Goal: Transaction & Acquisition: Book appointment/travel/reservation

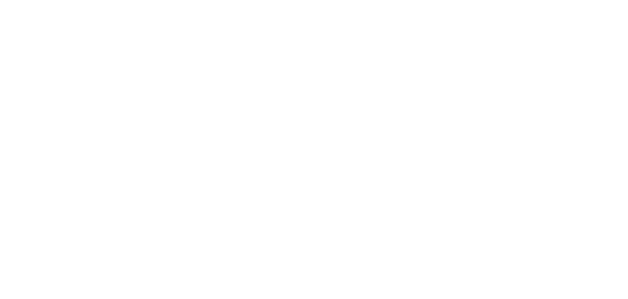
click at [208, 99] on div "SHAREPOINT TEMPLATES Fully customizable SharePoint templates with ShortPoint Ex…" at bounding box center [314, 191] width 534 height 184
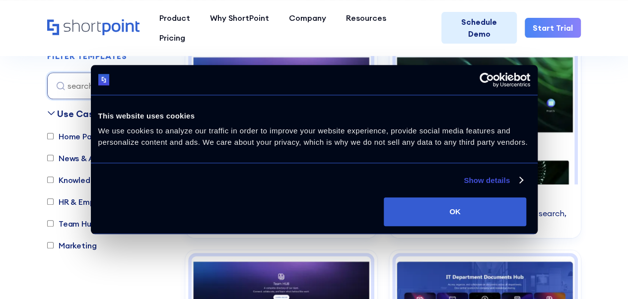
scroll to position [298, 0]
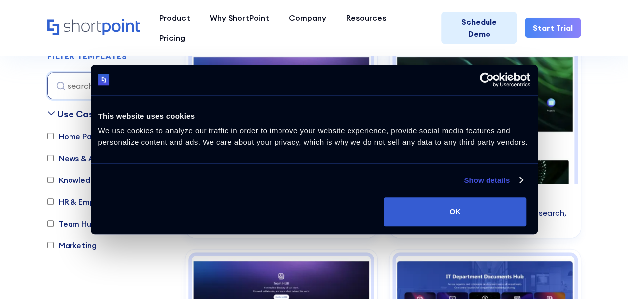
click at [538, 206] on div "Consent Details [#IABV2SETTINGS#] About This website uses cookies We use cookie…" at bounding box center [314, 150] width 447 height 170
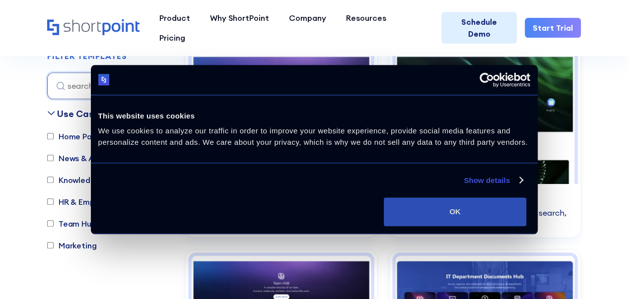
click at [526, 209] on button "OK" at bounding box center [455, 212] width 143 height 29
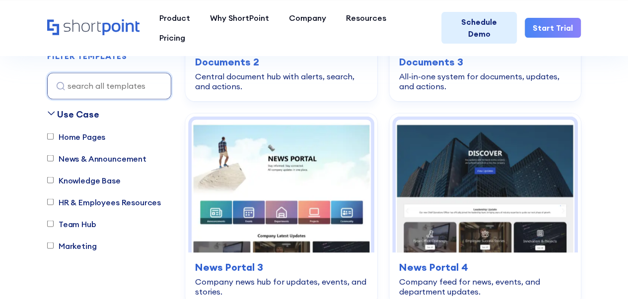
scroll to position [0, 0]
click at [464, 18] on link "Schedule Demo" at bounding box center [479, 28] width 75 height 32
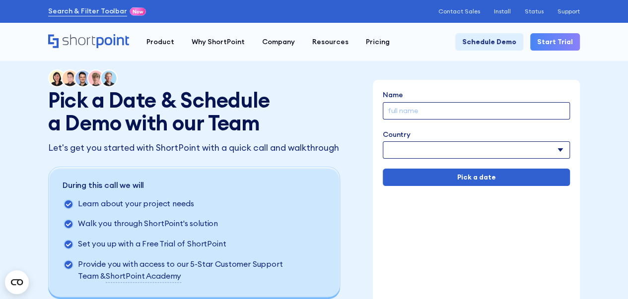
click at [468, 74] on div "Pick a Date & Schedule a Demo with our Team Let's get you started with ShortPoi…" at bounding box center [314, 218] width 532 height 296
click at [444, 111] on input "Name" at bounding box center [476, 110] width 187 height 17
click at [421, 153] on select "[GEOGRAPHIC_DATA] [GEOGRAPHIC_DATA] [GEOGRAPHIC_DATA] [US_STATE] [GEOGRAPHIC_DA…" at bounding box center [476, 150] width 187 height 17
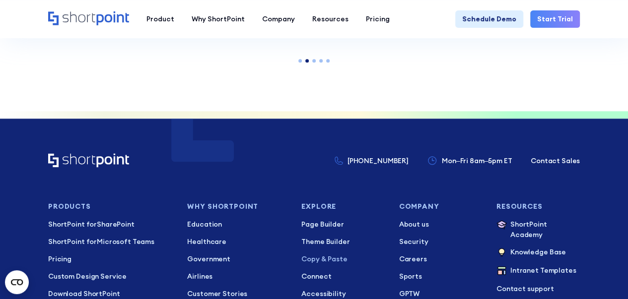
scroll to position [628, 0]
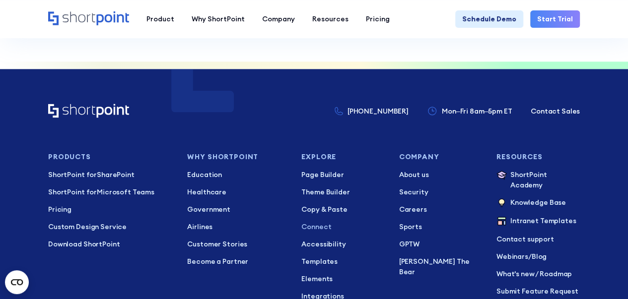
click at [320, 225] on p "Connect" at bounding box center [342, 227] width 83 height 10
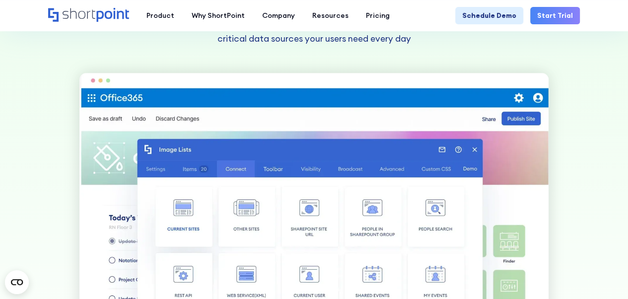
scroll to position [447, 0]
